Goal: Navigation & Orientation: Find specific page/section

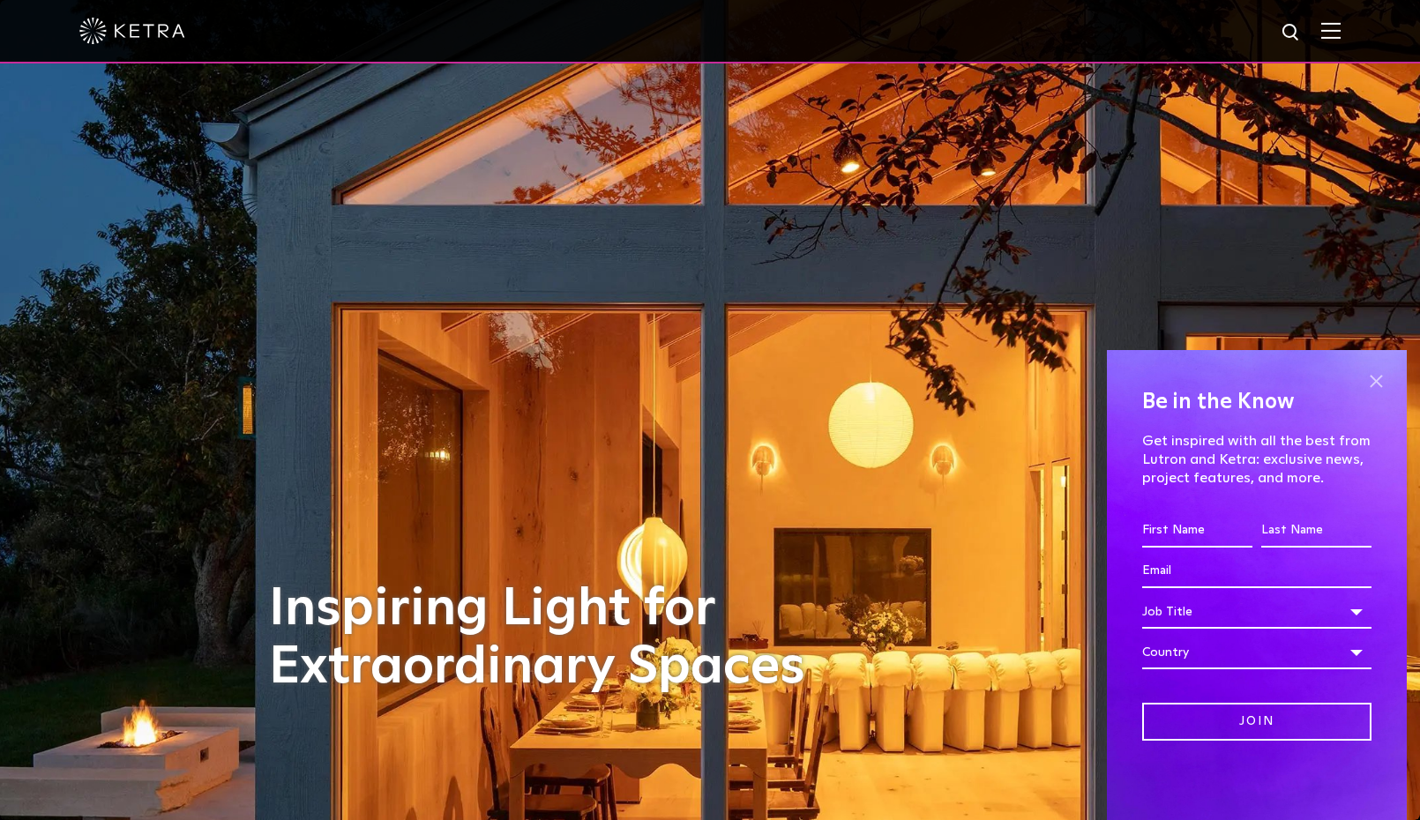
click at [1373, 379] on span at bounding box center [1376, 381] width 26 height 26
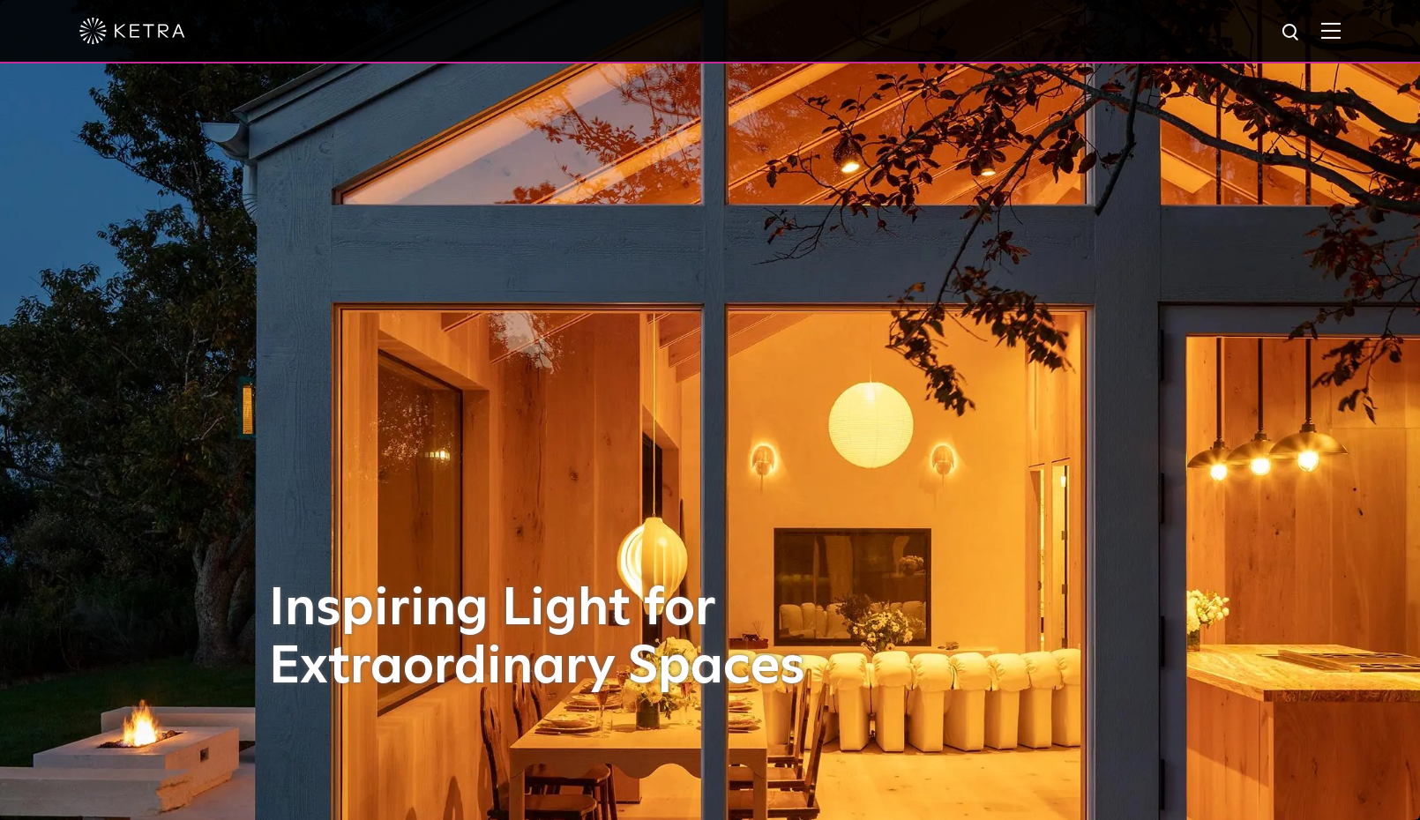
click at [1319, 30] on div at bounding box center [709, 31] width 1261 height 62
click at [1337, 31] on img at bounding box center [1330, 30] width 19 height 17
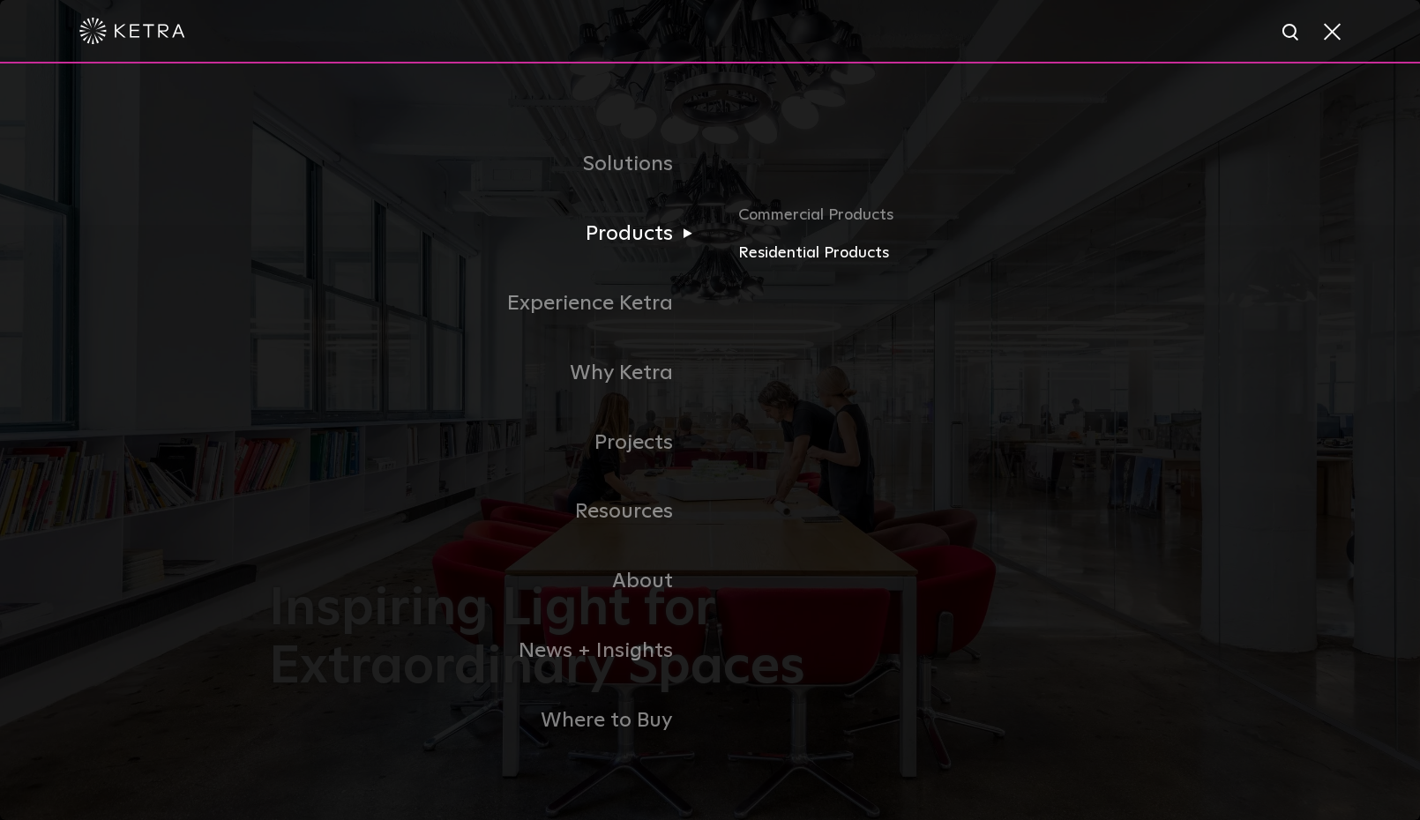
click at [792, 250] on link "Residential Products" at bounding box center [944, 254] width 413 height 26
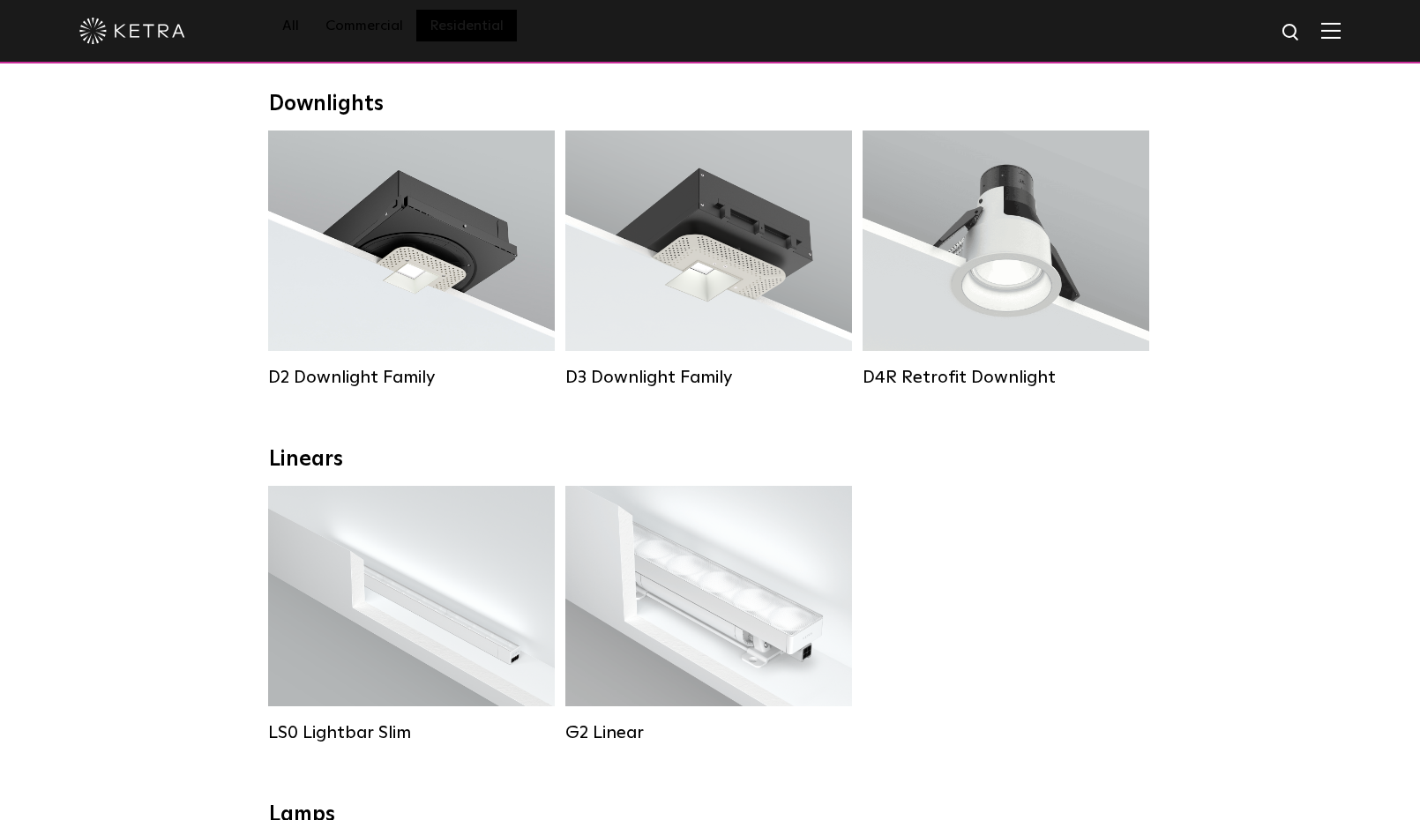
scroll to position [263, 0]
